Goal: Transaction & Acquisition: Subscribe to service/newsletter

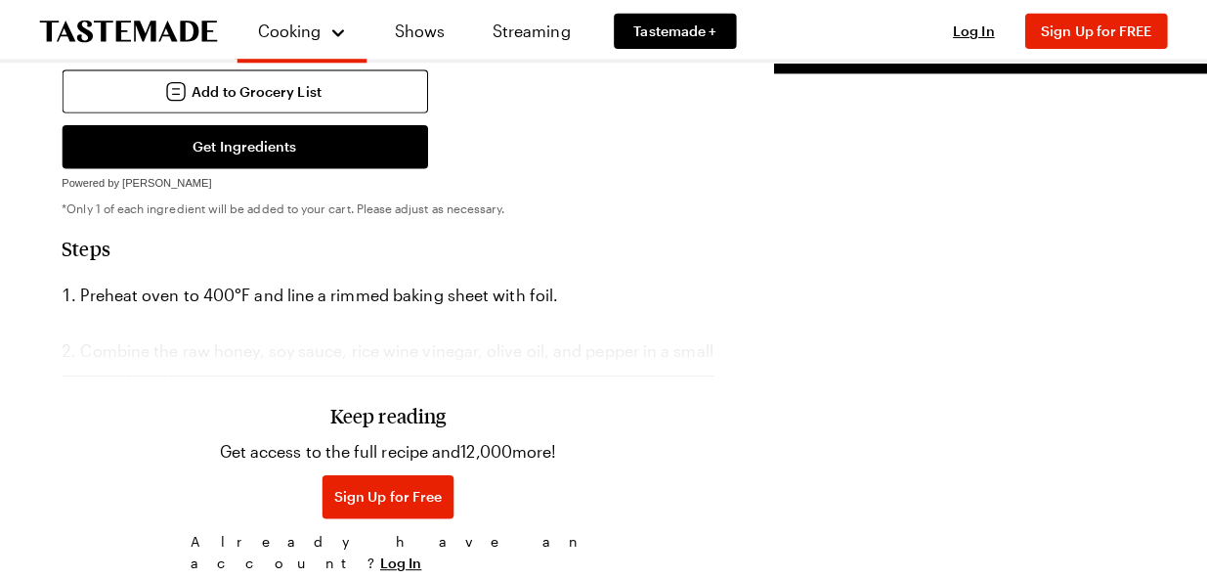
scroll to position [822, 0]
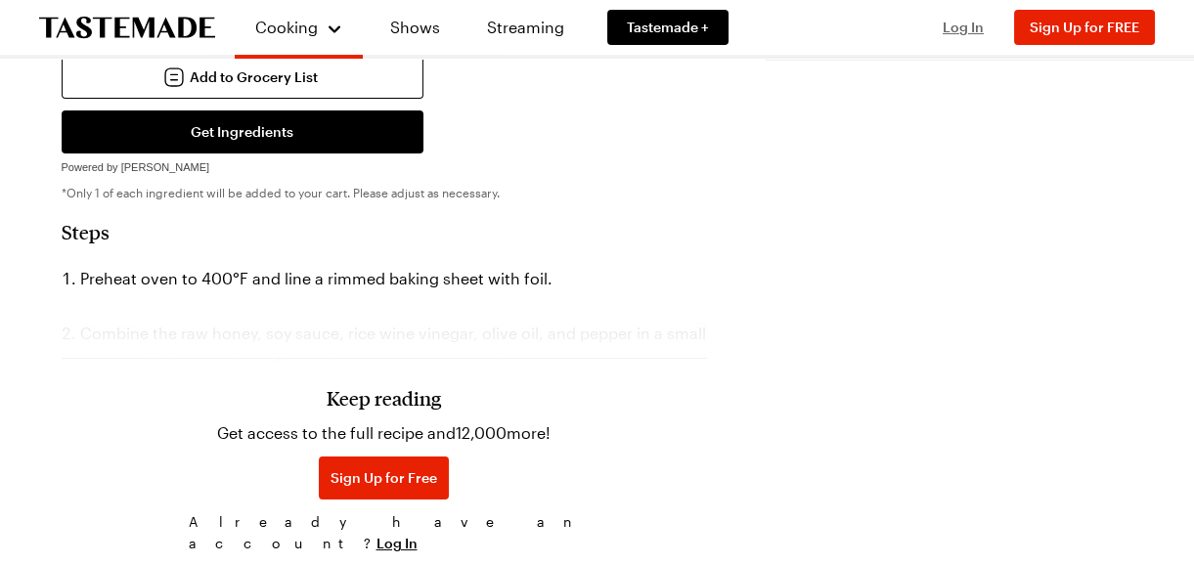
click at [964, 25] on span "Log In" at bounding box center [962, 27] width 41 height 17
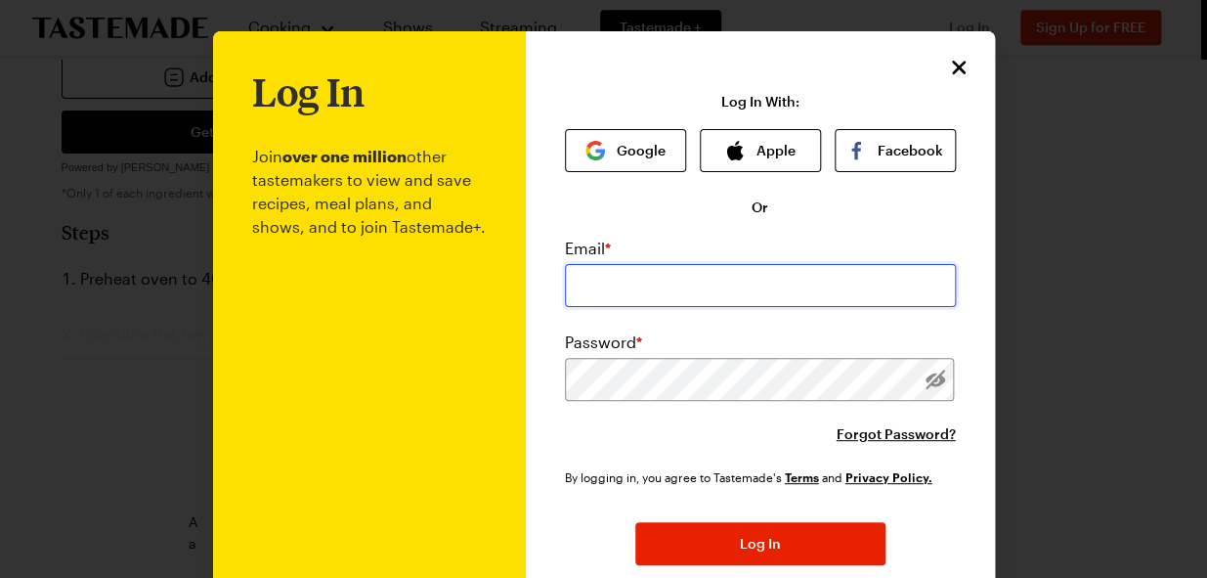
type input "[PERSON_NAME][EMAIL_ADDRESS][DOMAIN_NAME]"
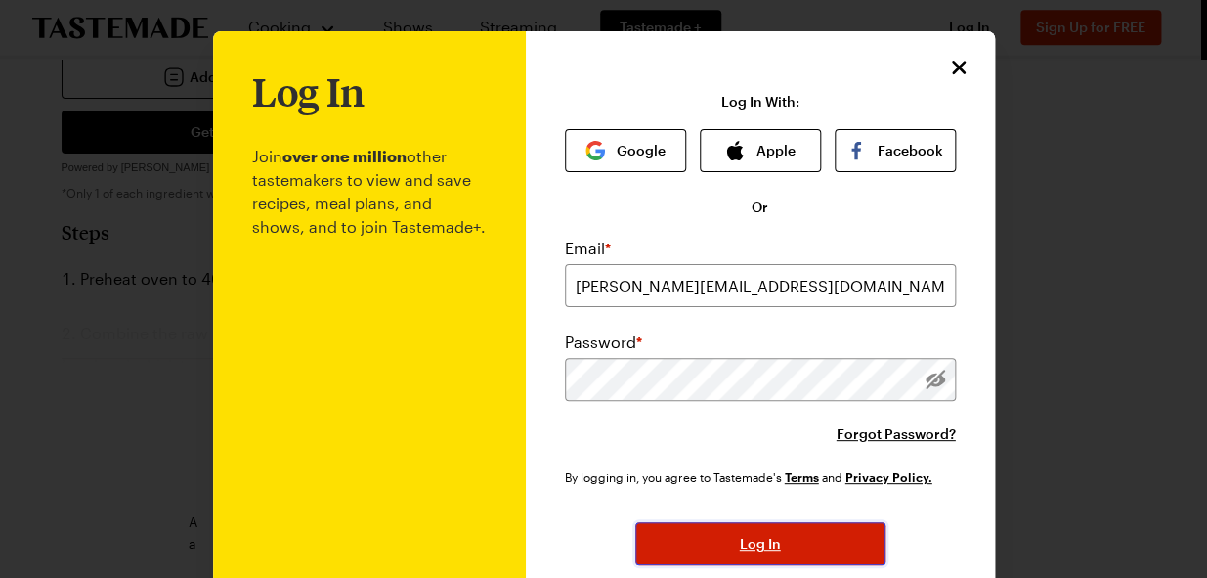
click at [740, 538] on span "Log In" at bounding box center [760, 544] width 41 height 20
click at [762, 542] on span "Log In" at bounding box center [760, 544] width 41 height 20
click at [757, 538] on span "Log In" at bounding box center [760, 544] width 41 height 20
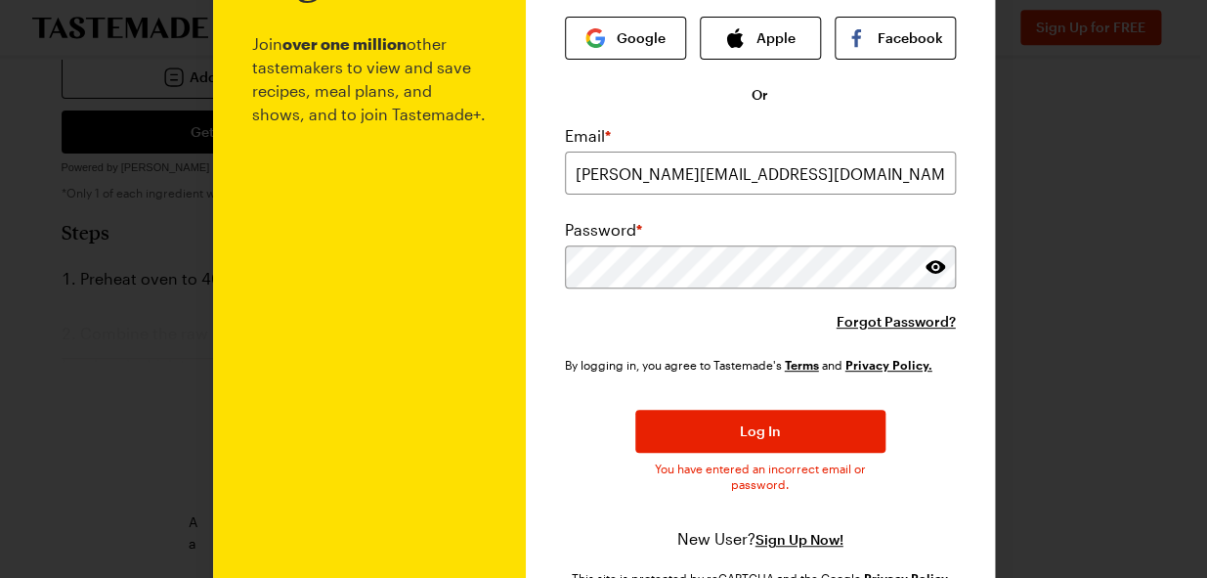
scroll to position [0, 0]
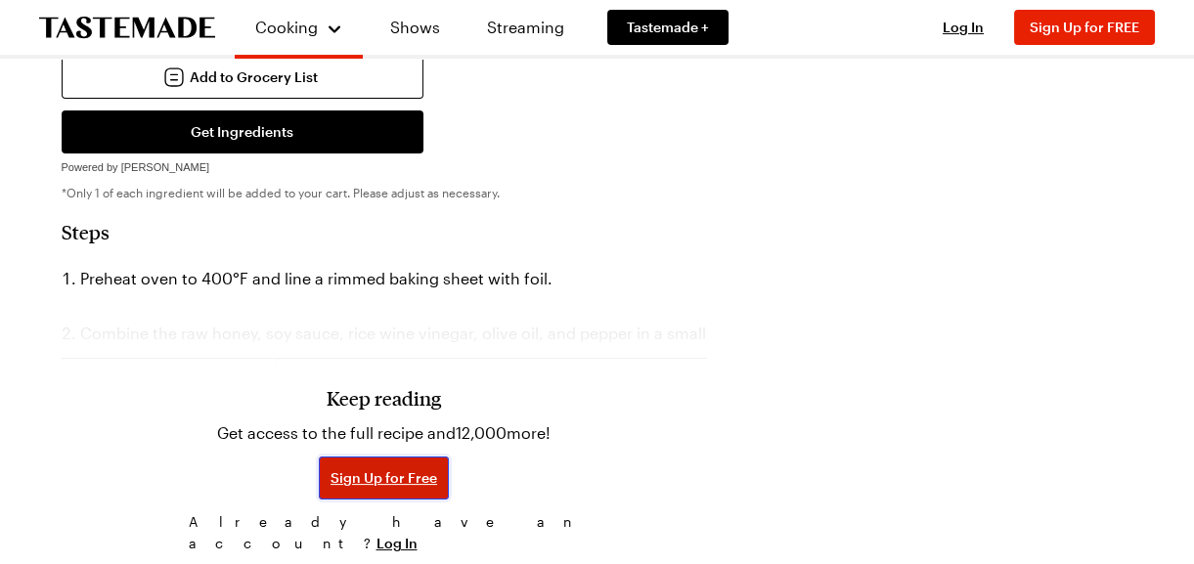
click at [330, 479] on span "Sign Up for Free" at bounding box center [383, 478] width 107 height 20
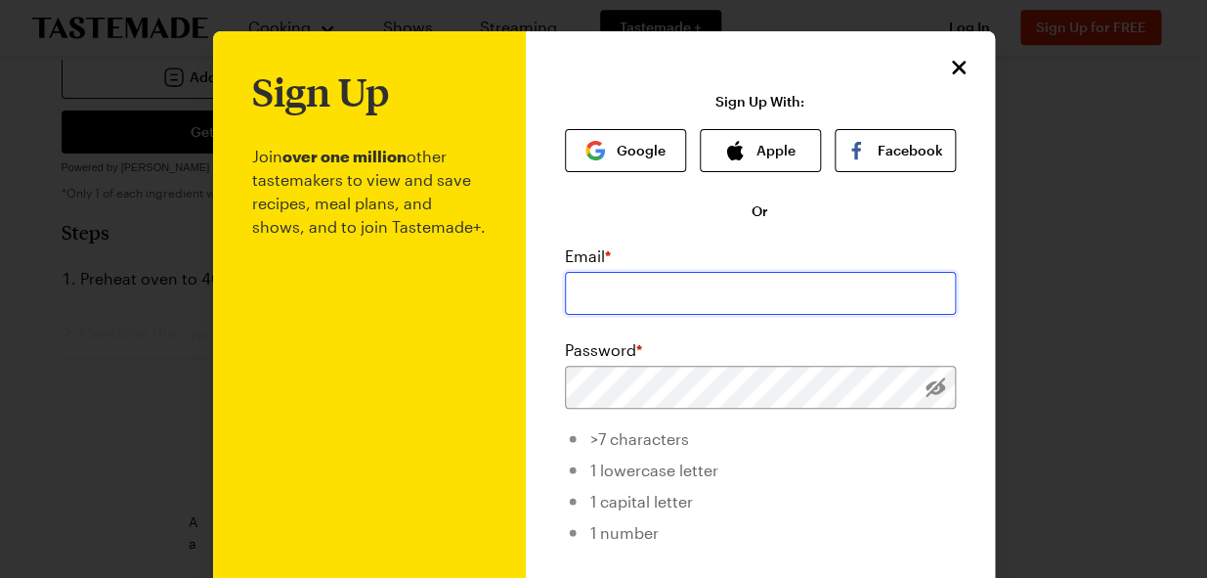
type input "[PERSON_NAME][EMAIL_ADDRESS][DOMAIN_NAME]"
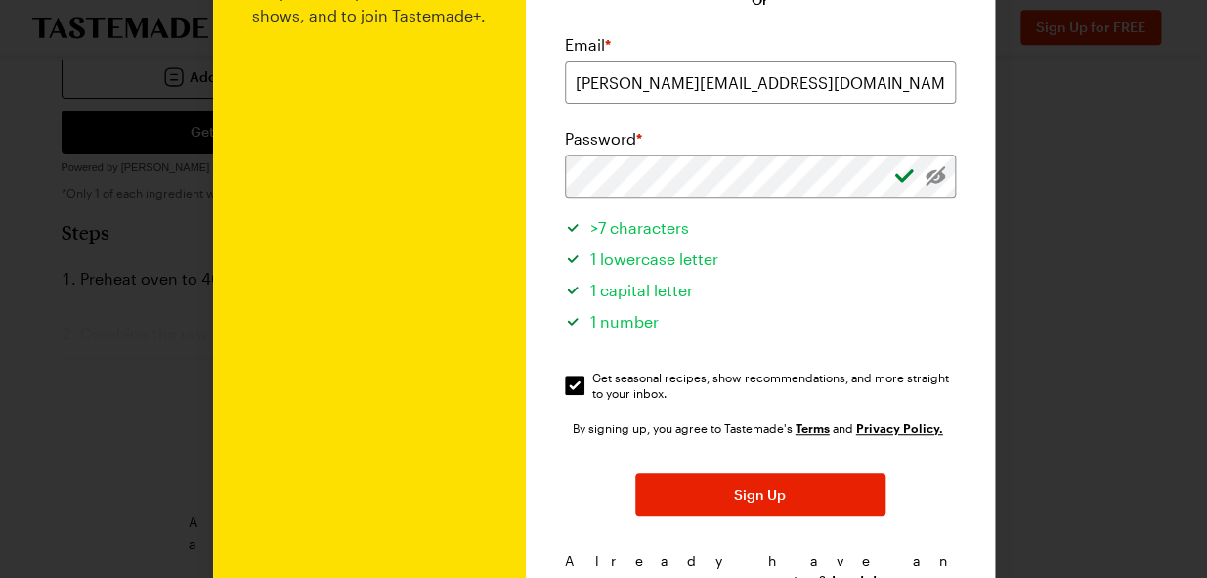
scroll to position [237, 0]
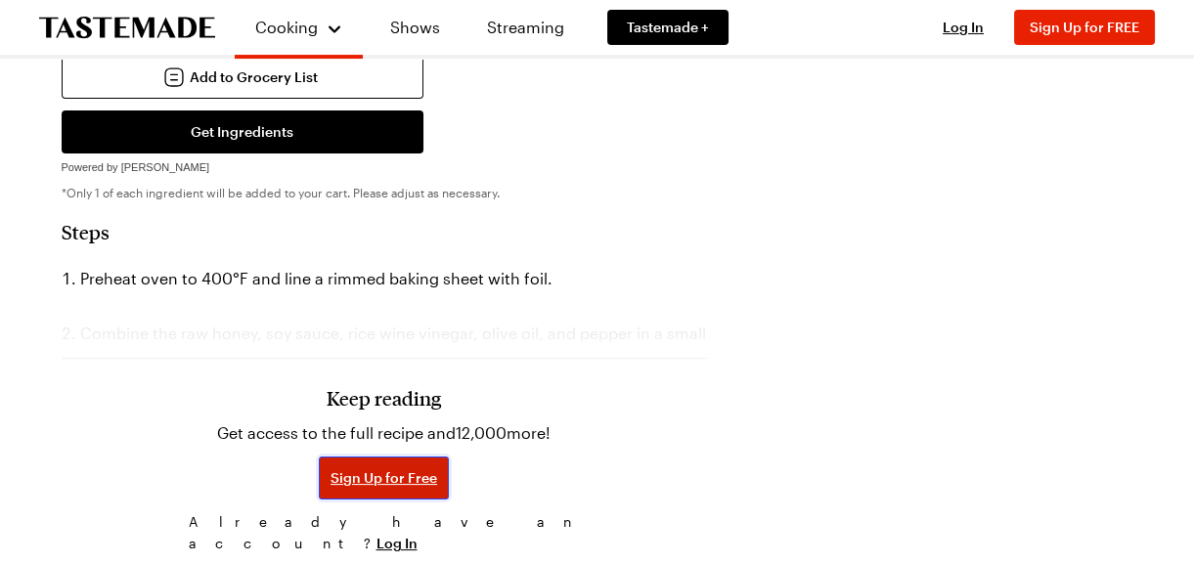
click at [332, 470] on span "Sign Up for Free" at bounding box center [383, 478] width 107 height 20
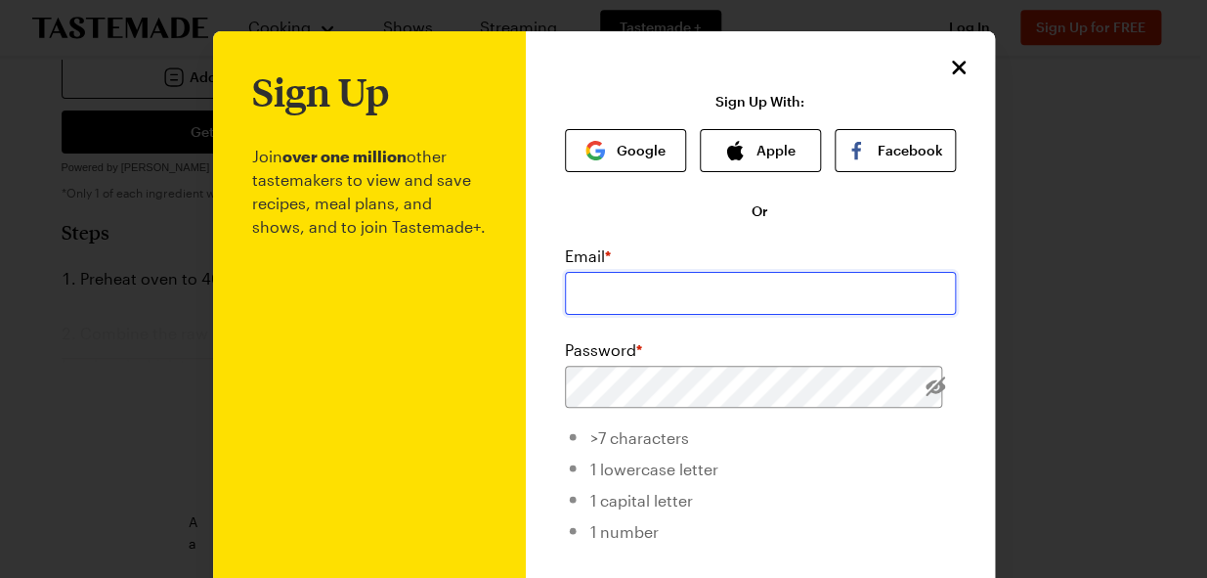
type input "[PERSON_NAME][EMAIL_ADDRESS][DOMAIN_NAME]"
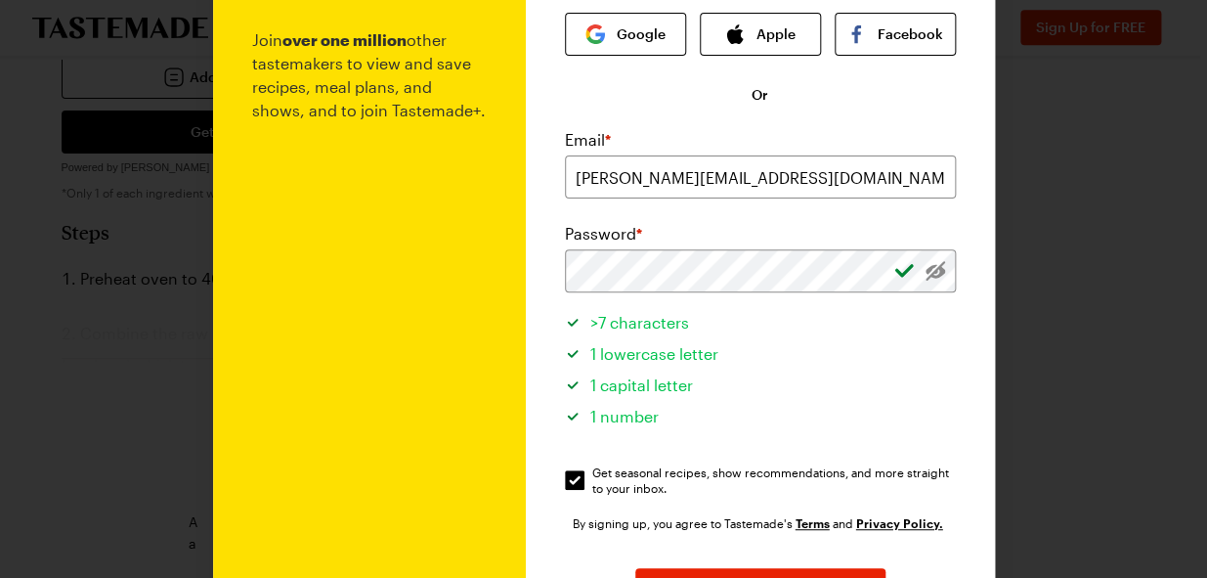
scroll to position [143, 0]
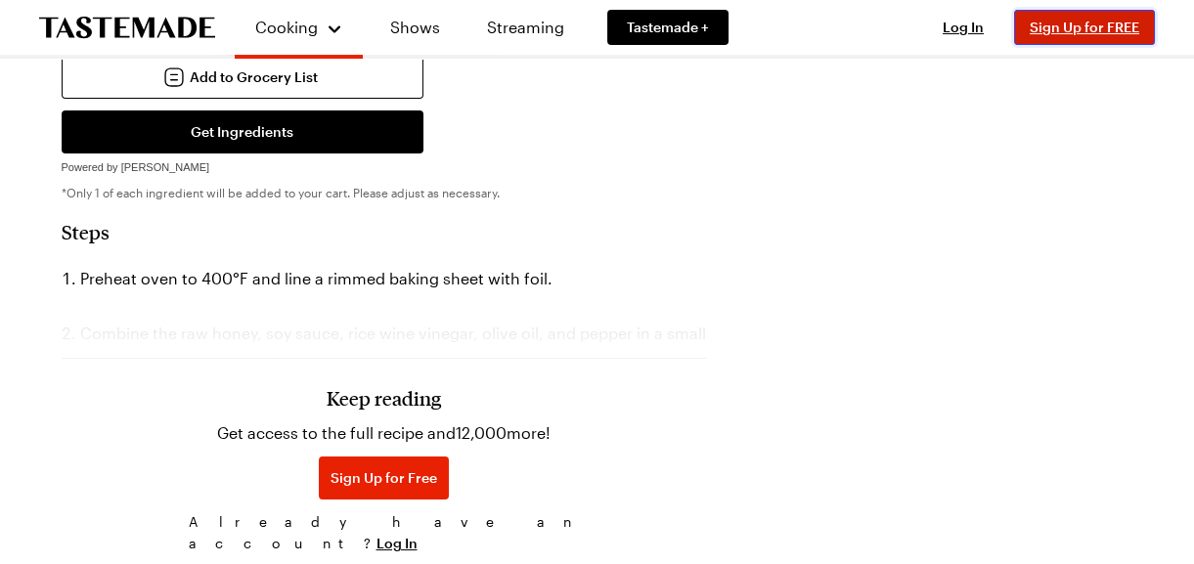
click at [1067, 28] on span "Sign Up for FREE" at bounding box center [1083, 27] width 109 height 17
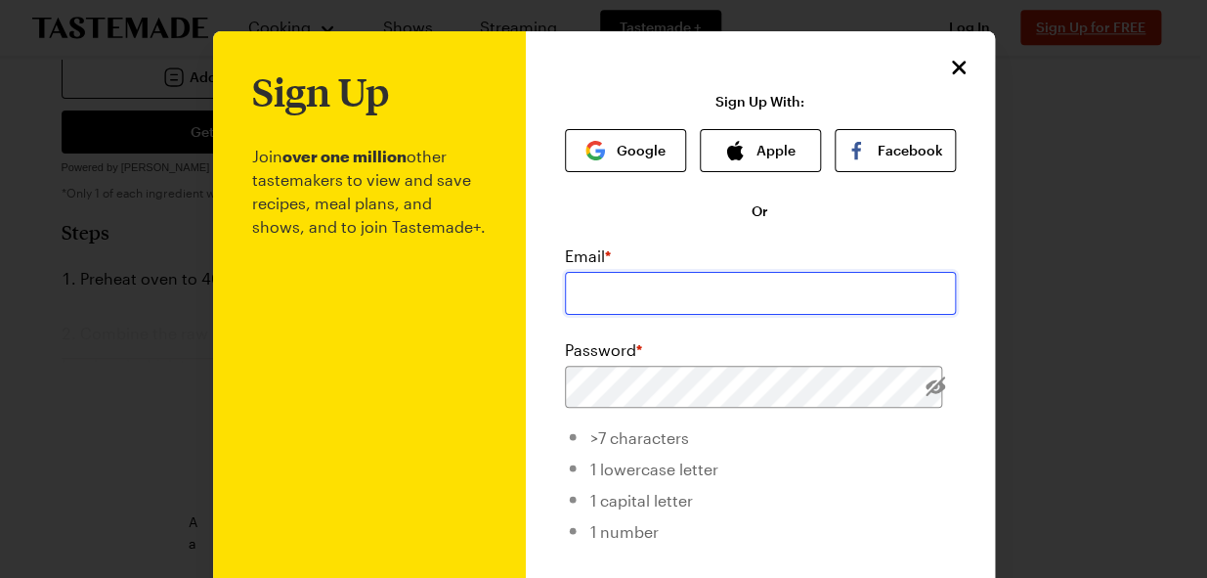
type input "[PERSON_NAME][EMAIL_ADDRESS][DOMAIN_NAME]"
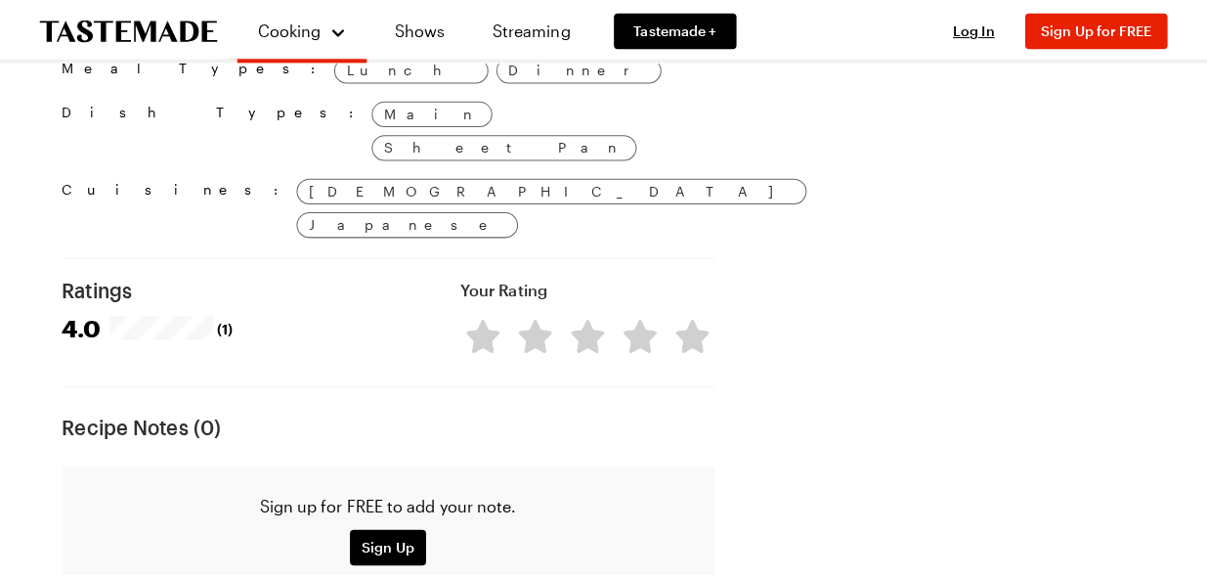
scroll to position [1473, 0]
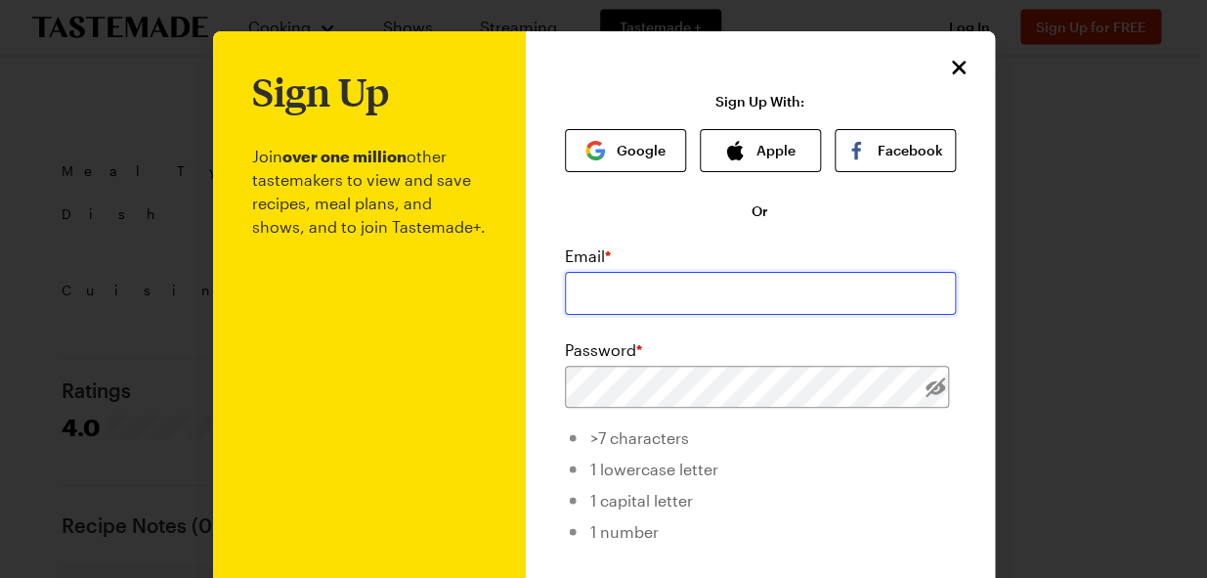
type input "[PERSON_NAME][EMAIL_ADDRESS][DOMAIN_NAME]"
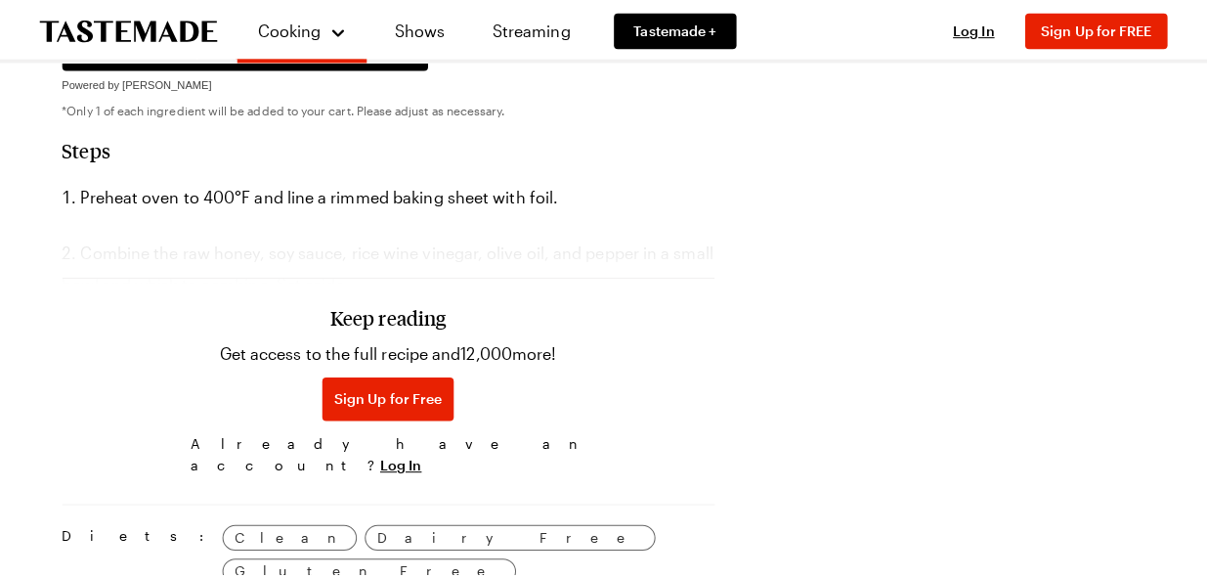
scroll to position [899, 0]
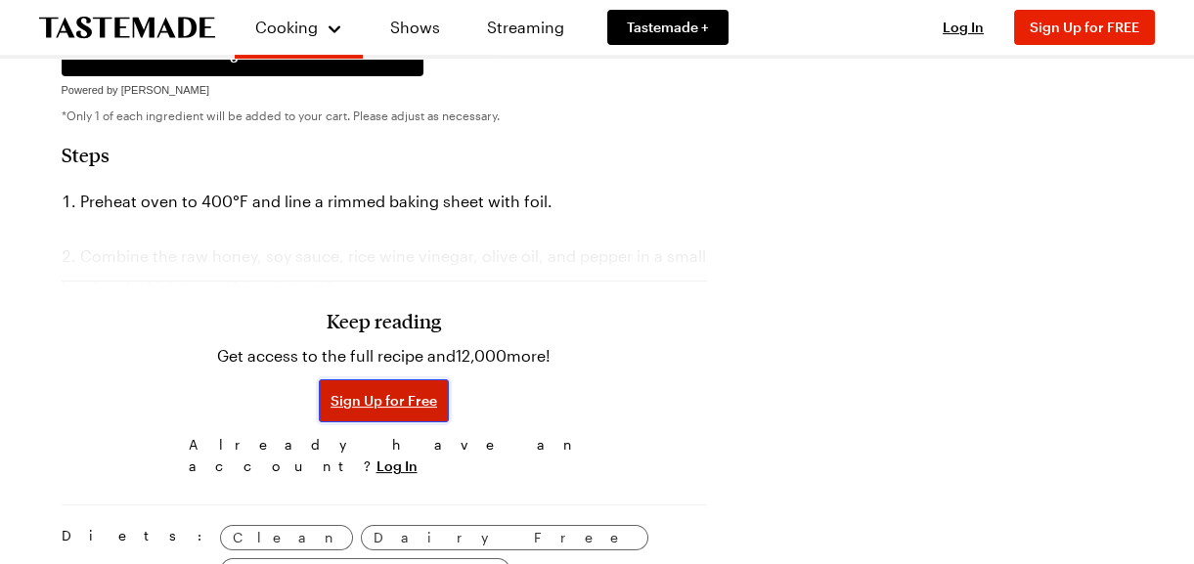
click at [345, 406] on span "Sign Up for Free" at bounding box center [383, 401] width 107 height 20
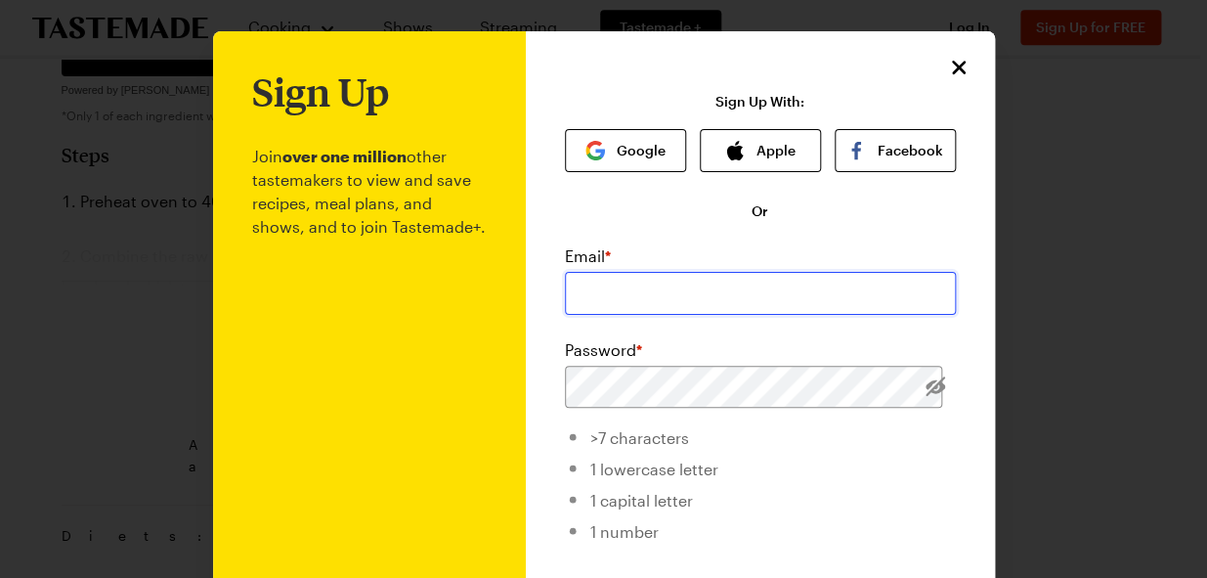
type input "[PERSON_NAME][EMAIL_ADDRESS][DOMAIN_NAME]"
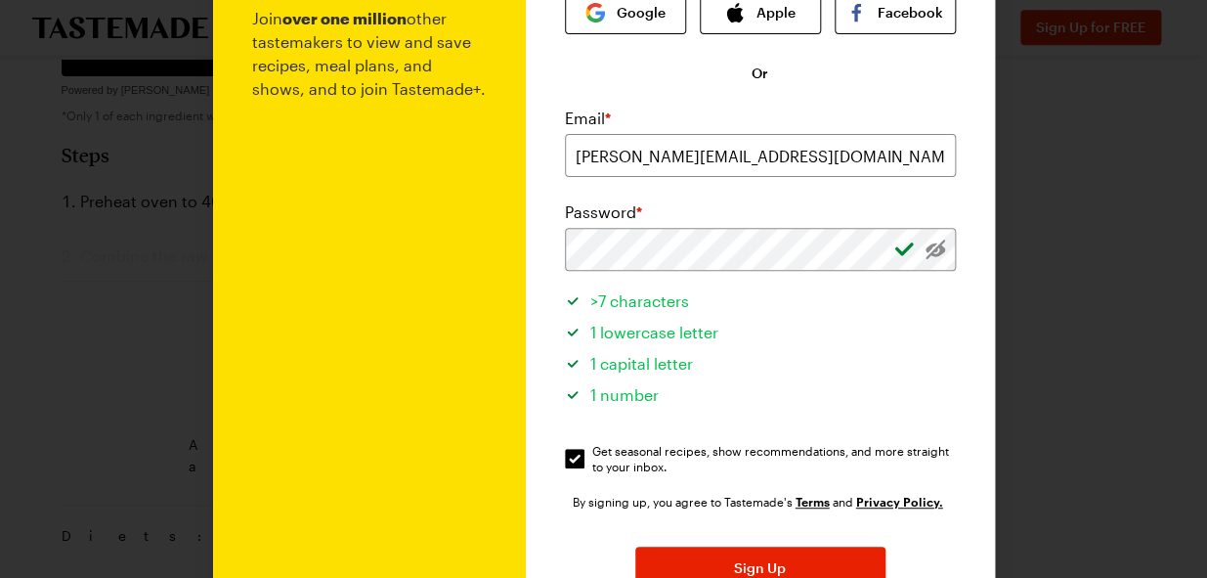
scroll to position [144, 0]
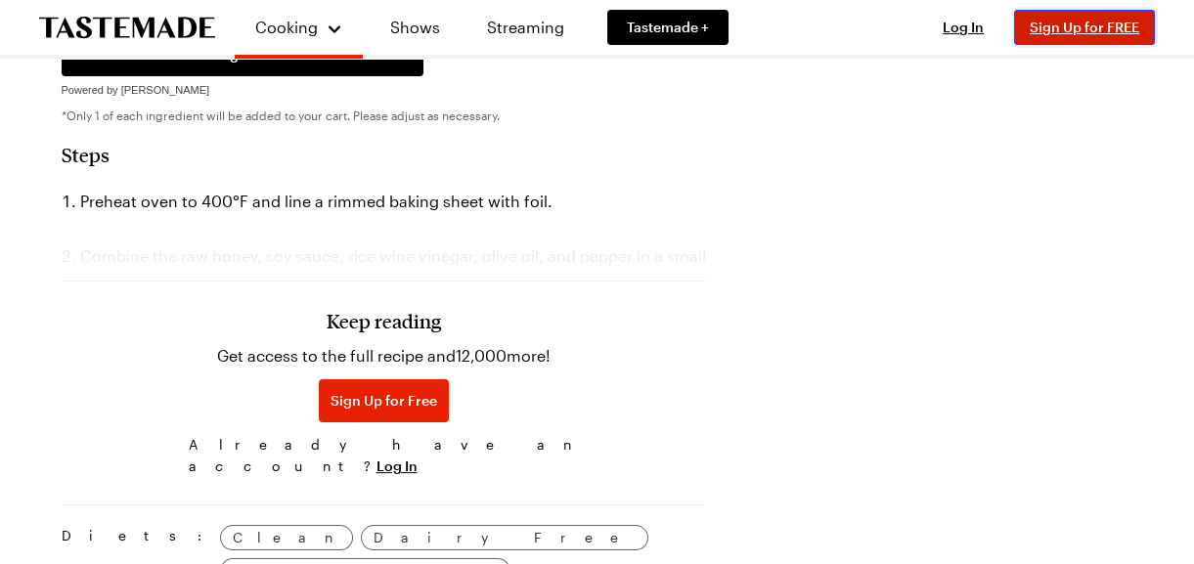
click at [1077, 22] on span "Sign Up for FREE" at bounding box center [1083, 27] width 109 height 17
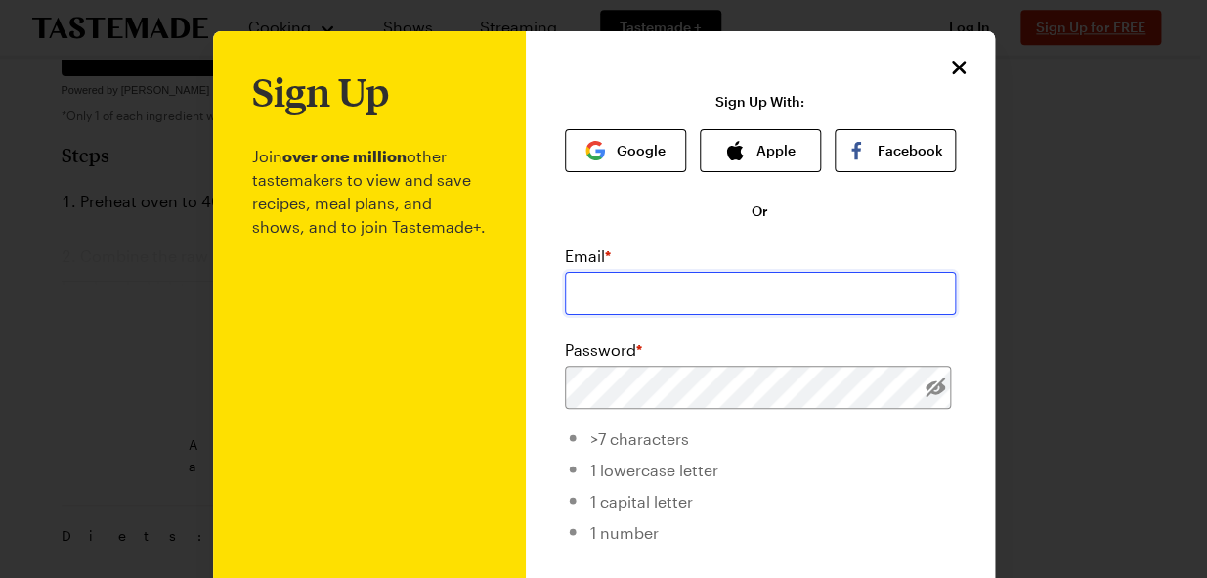
type input "[PERSON_NAME][EMAIL_ADDRESS][DOMAIN_NAME]"
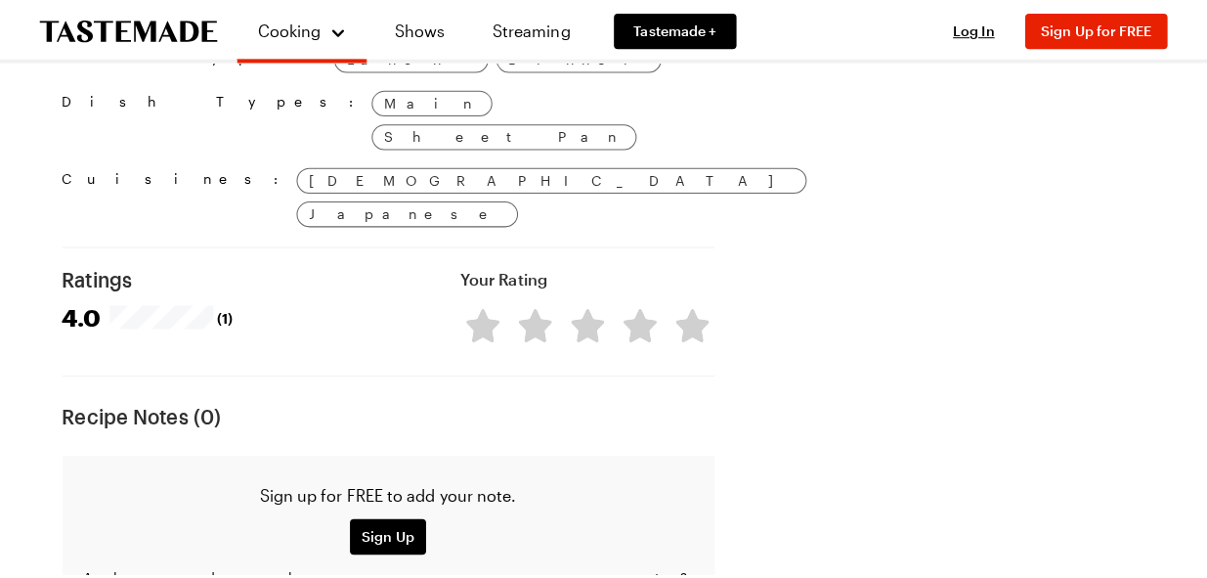
scroll to position [1600, 0]
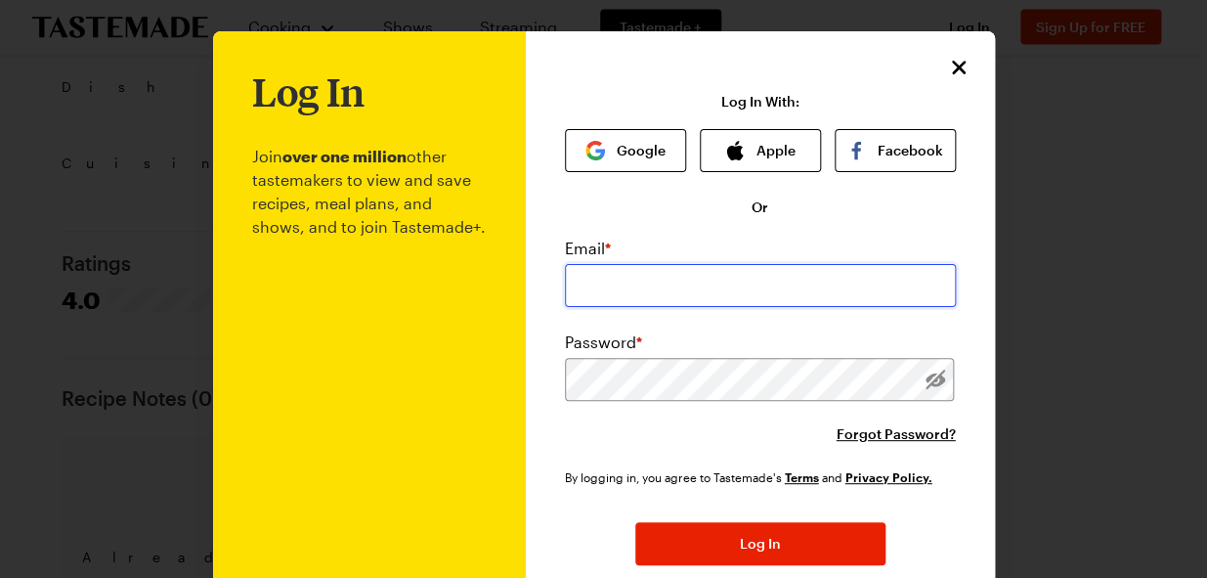
type input "[PERSON_NAME][EMAIL_ADDRESS][DOMAIN_NAME]"
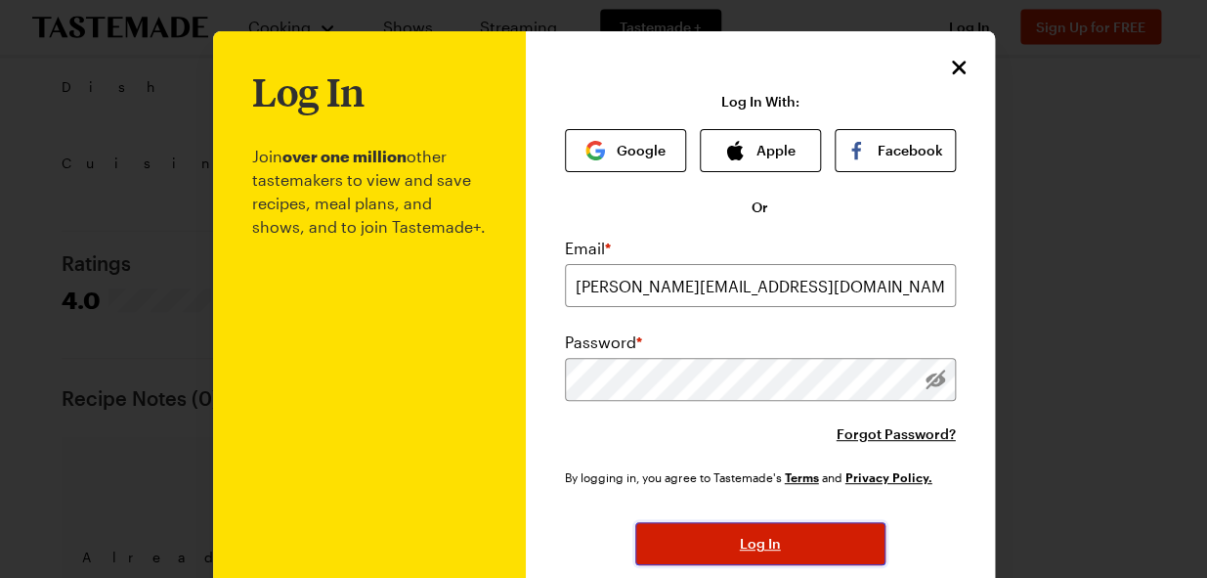
click at [721, 538] on button "Log In" at bounding box center [760, 543] width 250 height 43
